Goal: Task Accomplishment & Management: Use online tool/utility

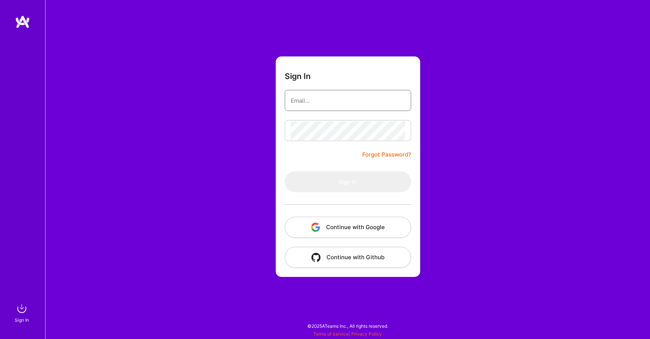
click at [309, 96] on input "email" at bounding box center [348, 100] width 114 height 19
type input "[EMAIL_ADDRESS][DOMAIN_NAME]"
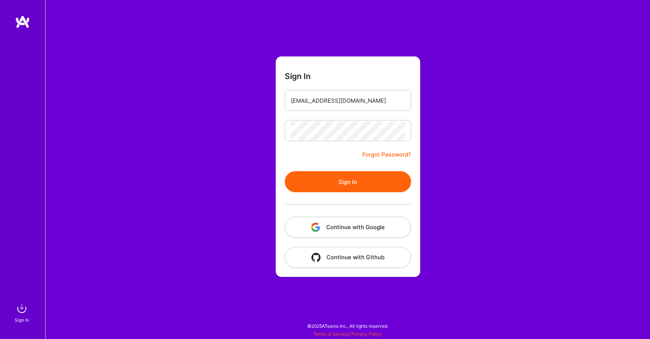
click at [331, 182] on button "Sign In" at bounding box center [348, 181] width 126 height 21
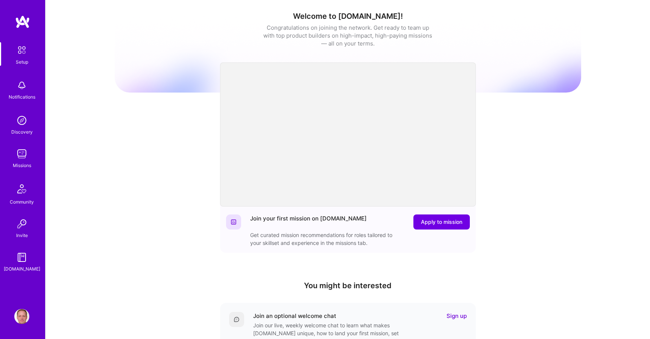
click at [26, 153] on img at bounding box center [21, 153] width 15 height 15
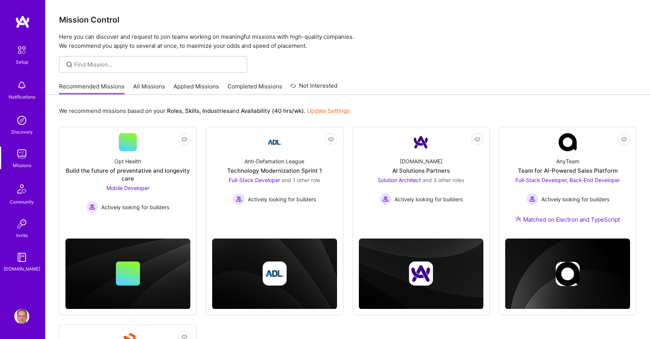
click at [187, 82] on link "Applied Missions" at bounding box center [197, 88] width 46 height 12
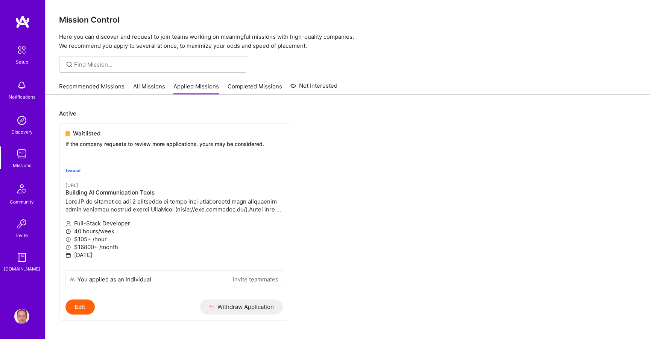
click at [105, 87] on link "Recommended Missions" at bounding box center [91, 88] width 65 height 12
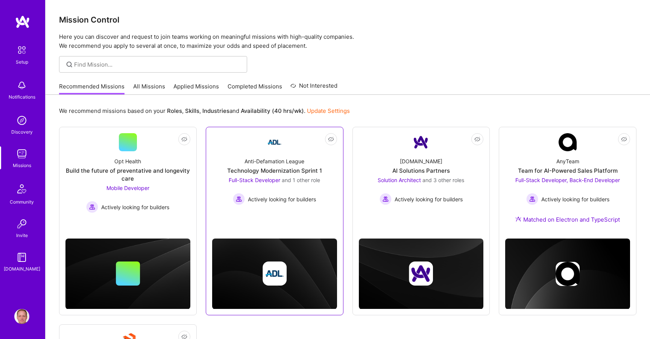
click at [231, 163] on div "Anti-Defamation League Technology Modernization Sprint 1 Full-Stack Developer a…" at bounding box center [274, 178] width 125 height 54
